Goal: Transaction & Acquisition: Purchase product/service

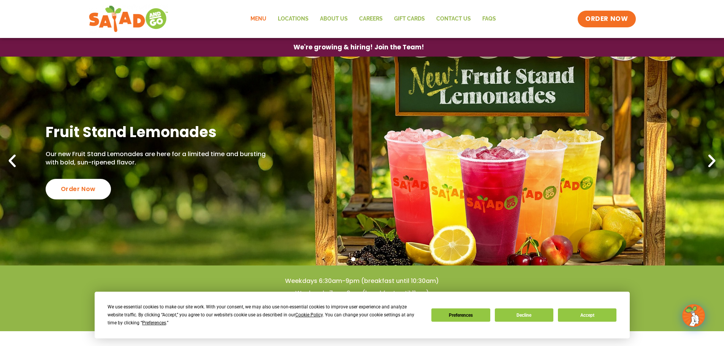
click at [258, 17] on link "Menu" at bounding box center [258, 18] width 27 height 17
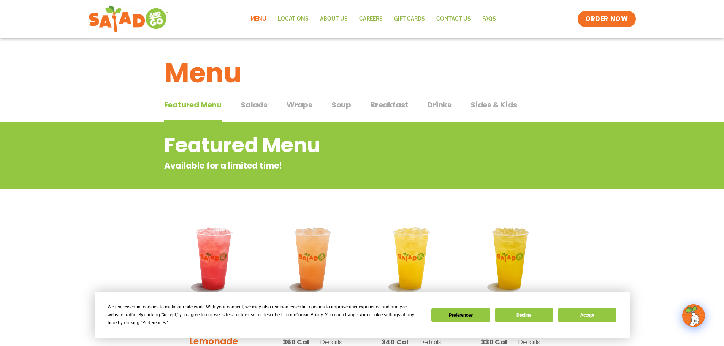
click at [251, 102] on span "Salads" at bounding box center [254, 104] width 27 height 11
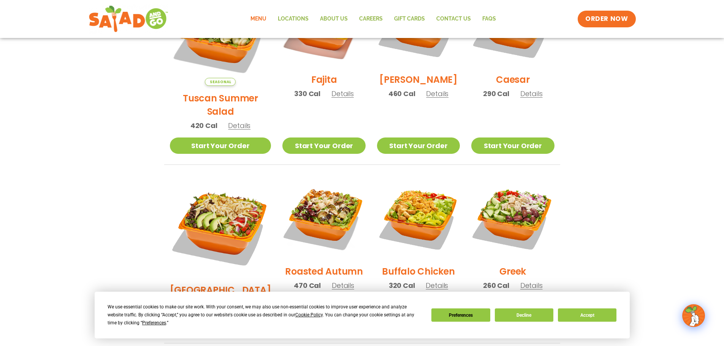
scroll to position [304, 0]
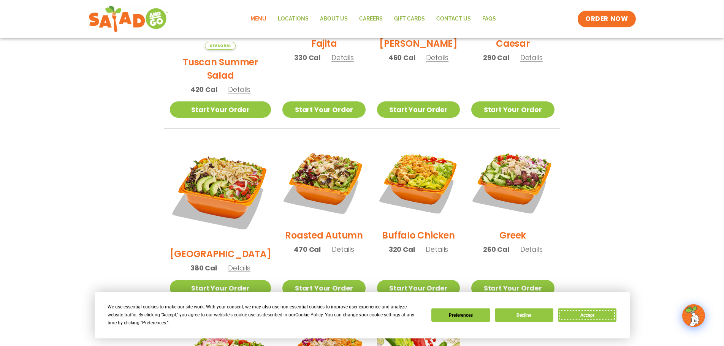
click at [589, 313] on button "Accept" at bounding box center [587, 315] width 59 height 13
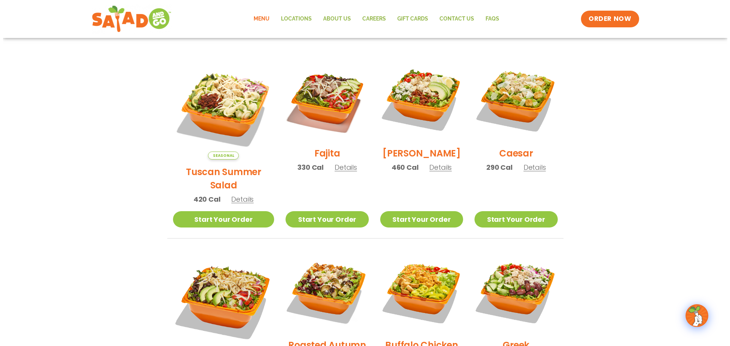
scroll to position [190, 0]
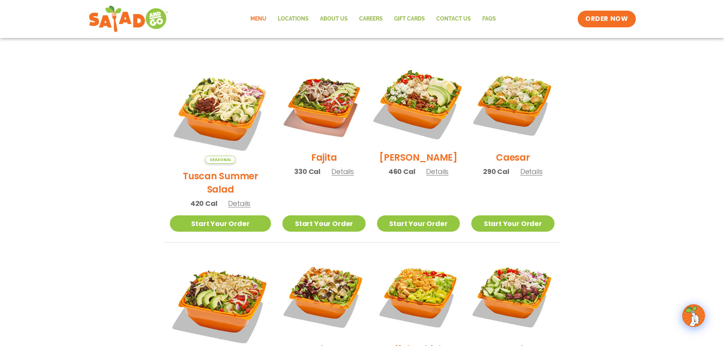
click at [405, 94] on img at bounding box center [418, 103] width 97 height 97
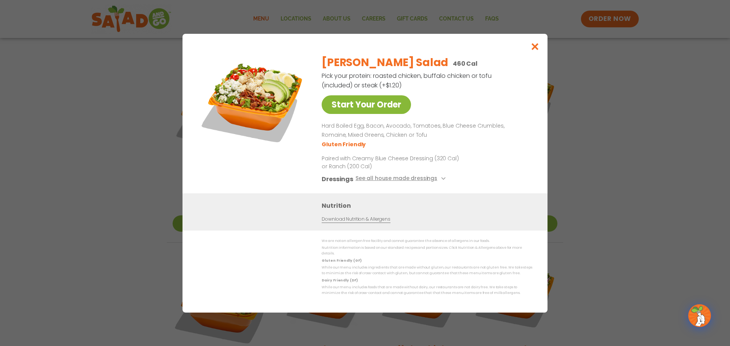
click at [358, 106] on link "Start Your Order" at bounding box center [366, 104] width 89 height 19
